Goal: Information Seeking & Learning: Learn about a topic

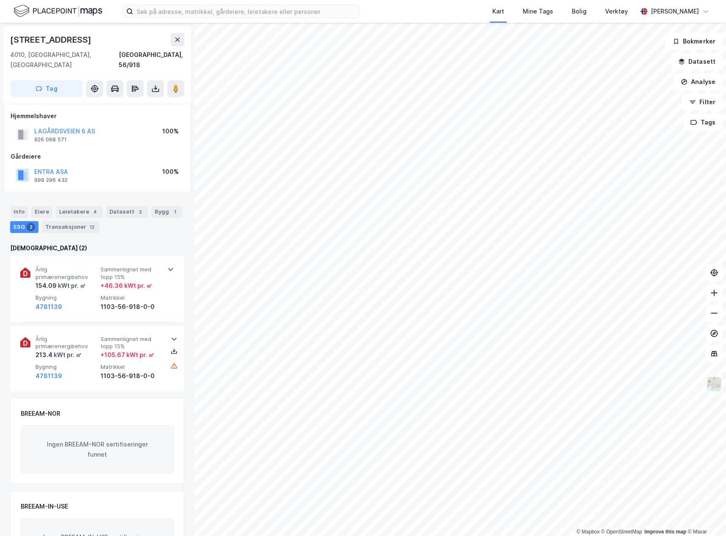
click at [242, 536] on html "Kart Mine Tags Bolig Verktøy [PERSON_NAME] © Mapbox © OpenStreetMap Improve thi…" at bounding box center [363, 268] width 726 height 536
click at [725, 294] on html "Kart Mine Tags Bolig Verktøy [PERSON_NAME] © Mapbox © OpenStreetMap Improve thi…" at bounding box center [363, 268] width 726 height 536
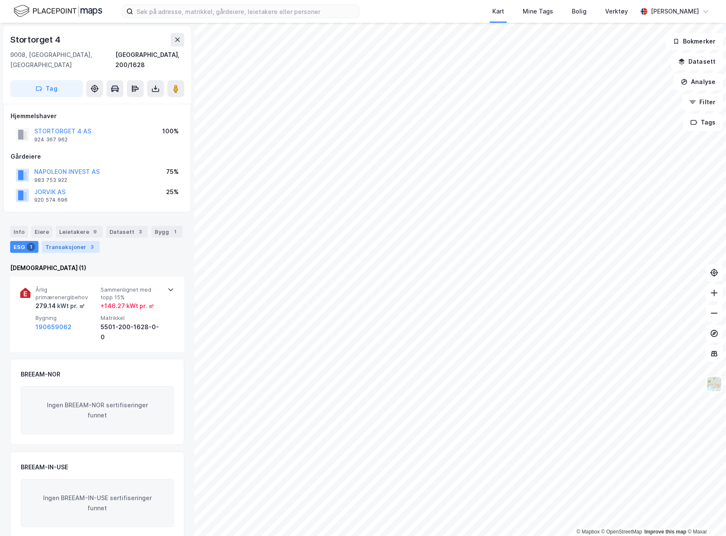
click at [69, 241] on div "Transaksjoner 3" at bounding box center [71, 247] width 58 height 12
